Goal: Find specific page/section: Find specific page/section

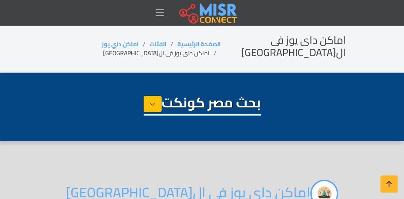
select select "**********"
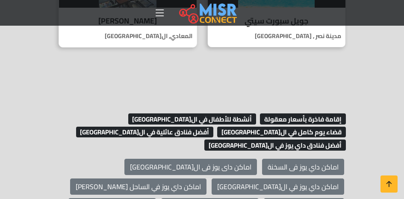
scroll to position [811, 0]
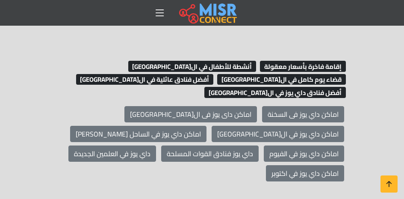
drag, startPoint x: 118, startPoint y: 165, endPoint x: 133, endPoint y: 171, distance: 16.1
drag, startPoint x: 133, startPoint y: 171, endPoint x: 48, endPoint y: 51, distance: 147.4
click at [48, 51] on section "إقامة فاخرة بأسعار معقولة أنشطة للأطفال في القاهرة قضاء يوم كامل في القاهرة أفض…" at bounding box center [202, 120] width 404 height 178
click at [217, 74] on span "قضاء يوم كامل في ال[GEOGRAPHIC_DATA]" at bounding box center [281, 79] width 129 height 11
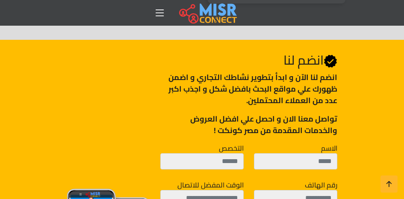
scroll to position [299, 0]
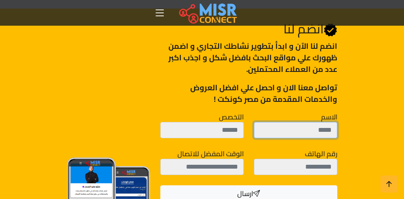
click at [308, 122] on input "الاسم" at bounding box center [295, 130] width 83 height 16
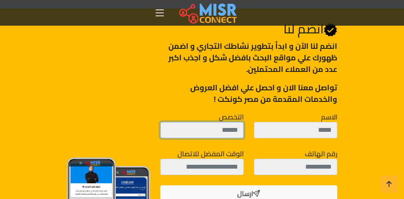
click at [233, 122] on input "التخصص" at bounding box center [201, 130] width 83 height 16
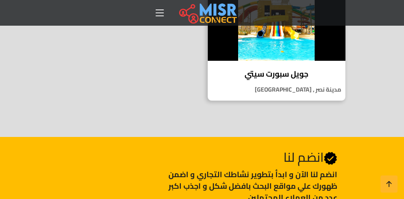
scroll to position [85, 0]
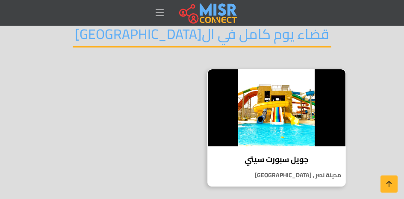
click at [295, 155] on h4 "جويل سبورت سيتي" at bounding box center [276, 159] width 125 height 9
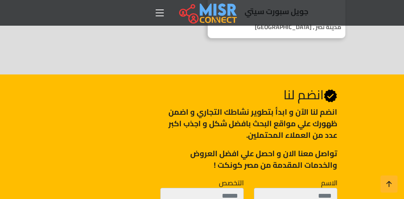
scroll to position [256, 0]
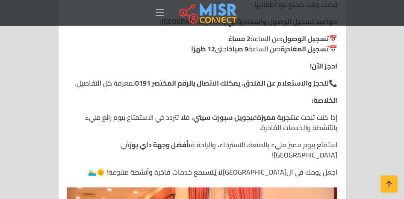
scroll to position [1324, 0]
